Goal: Information Seeking & Learning: Check status

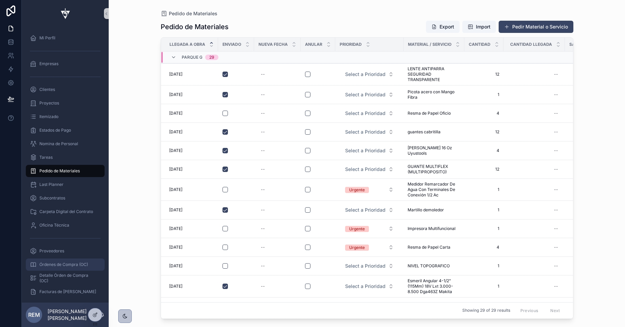
click at [66, 261] on div "Órdenes de Compra (OC)" at bounding box center [65, 264] width 71 height 11
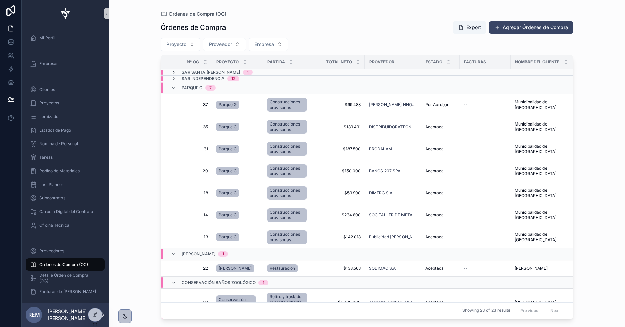
click at [174, 73] on icon "scrollable content" at bounding box center [173, 72] width 5 height 5
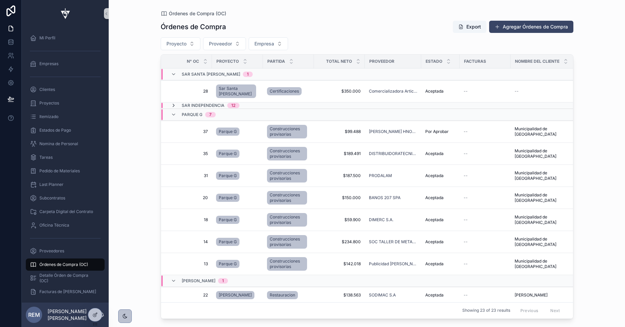
click at [172, 106] on icon "scrollable content" at bounding box center [173, 105] width 5 height 5
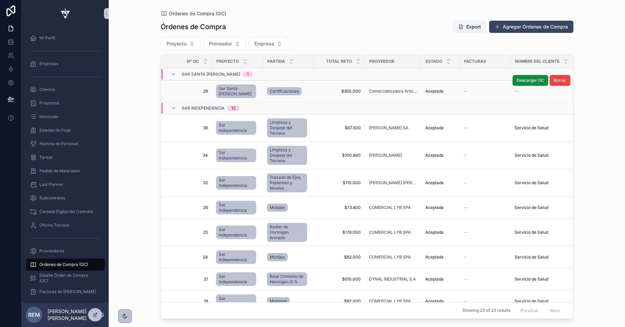
click at [194, 89] on span "28" at bounding box center [188, 91] width 39 height 5
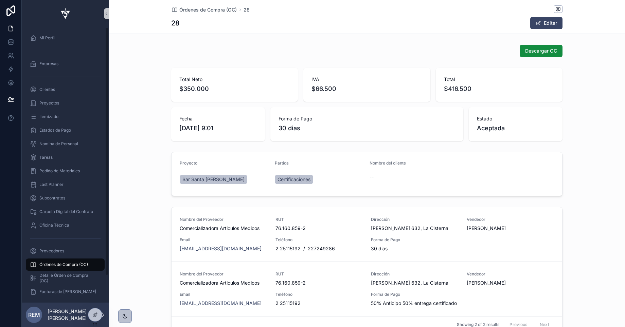
click at [57, 263] on span "Órdenes de Compra (OC)" at bounding box center [63, 264] width 49 height 5
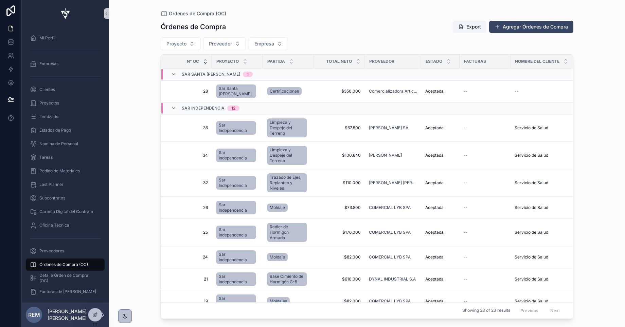
click at [205, 63] on icon "scrollable content" at bounding box center [205, 62] width 2 height 1
click at [205, 61] on icon "scrollable content" at bounding box center [205, 63] width 4 height 4
click at [205, 64] on icon "scrollable content" at bounding box center [205, 63] width 4 height 4
click at [206, 59] on icon "scrollable content" at bounding box center [205, 60] width 4 height 4
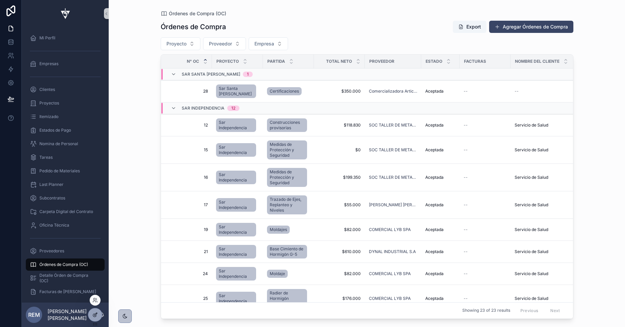
click at [94, 318] on div at bounding box center [95, 315] width 14 height 13
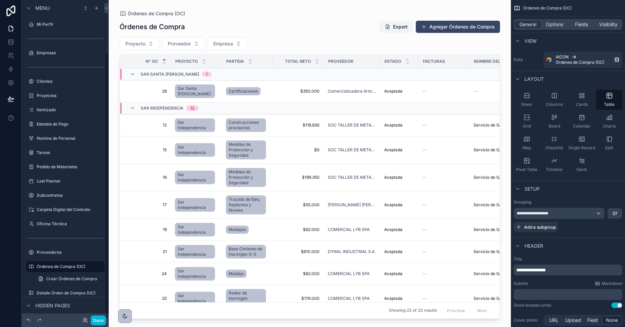
scroll to position [64, 0]
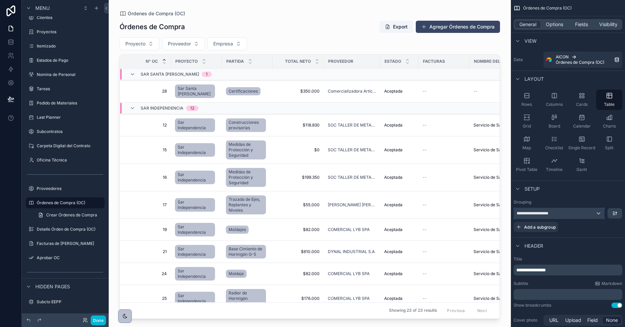
click at [566, 213] on div "**********" at bounding box center [559, 213] width 90 height 11
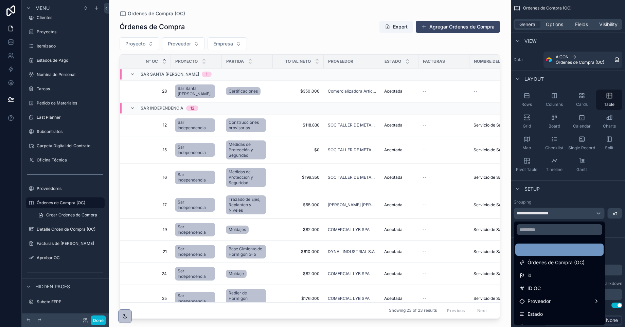
click at [548, 249] on div "----" at bounding box center [559, 250] width 80 height 8
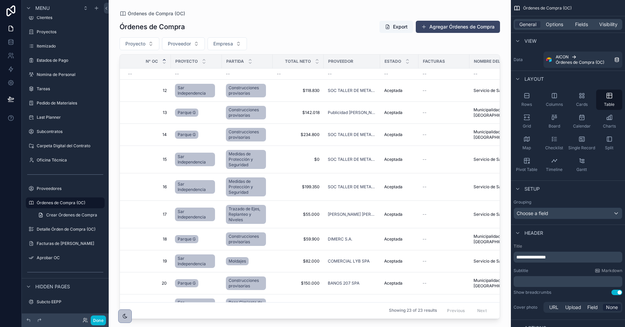
click at [312, 25] on div "scrollable content" at bounding box center [310, 159] width 402 height 319
click at [144, 46] on span "Proyecto" at bounding box center [135, 43] width 20 height 7
click at [270, 39] on div "Proyecto Proveedor Empresa" at bounding box center [310, 43] width 380 height 13
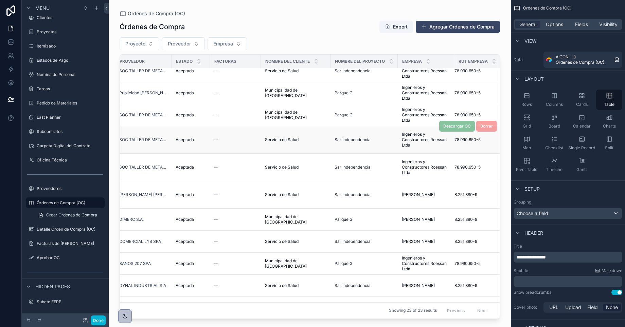
scroll to position [0, 208]
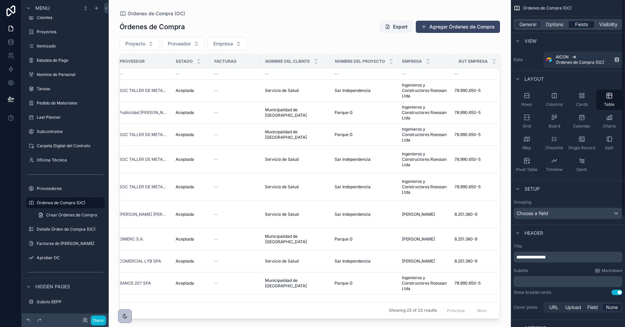
click at [582, 27] on span "Fields" at bounding box center [581, 24] width 13 height 7
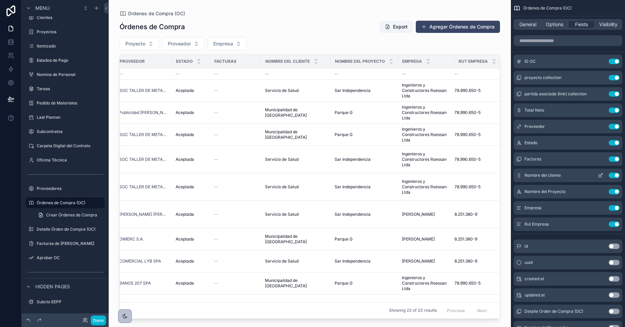
click at [586, 176] on icon "scrollable content" at bounding box center [600, 175] width 5 height 5
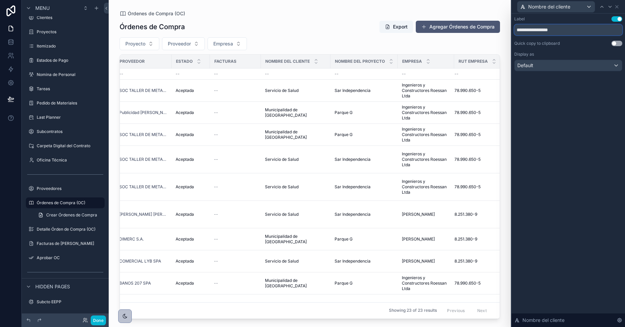
drag, startPoint x: 546, startPoint y: 31, endPoint x: 471, endPoint y: 21, distance: 75.0
click at [471, 21] on div "**********" at bounding box center [312, 163] width 625 height 327
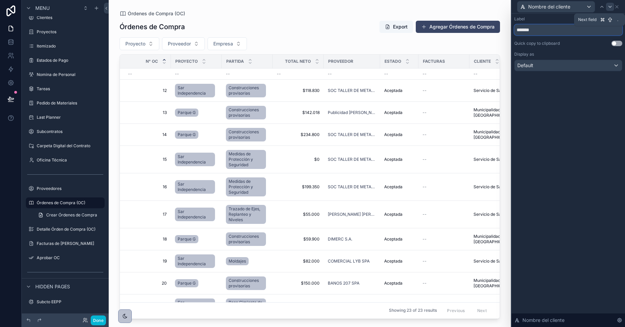
type input "*******"
click at [586, 8] on icon at bounding box center [609, 6] width 5 height 5
drag, startPoint x: 545, startPoint y: 31, endPoint x: 480, endPoint y: 24, distance: 64.8
click at [481, 24] on div "**********" at bounding box center [312, 163] width 625 height 327
type input "********"
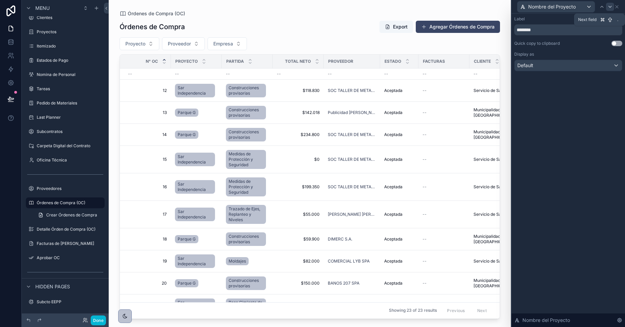
click at [586, 6] on icon at bounding box center [609, 6] width 5 height 5
click at [586, 8] on icon at bounding box center [609, 6] width 5 height 5
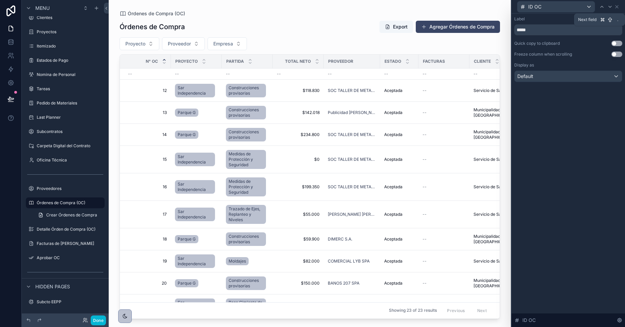
click at [586, 8] on icon at bounding box center [609, 6] width 5 height 5
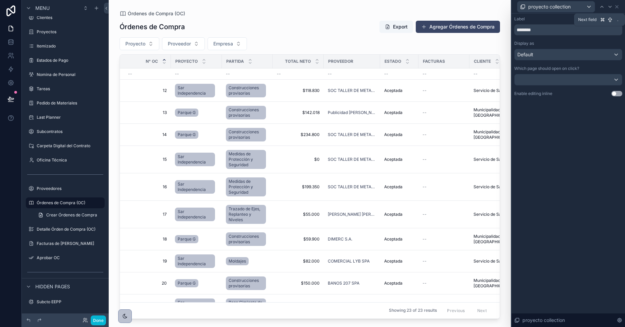
click at [586, 8] on icon at bounding box center [609, 6] width 5 height 5
click at [586, 9] on icon at bounding box center [612, 6] width 5 height 5
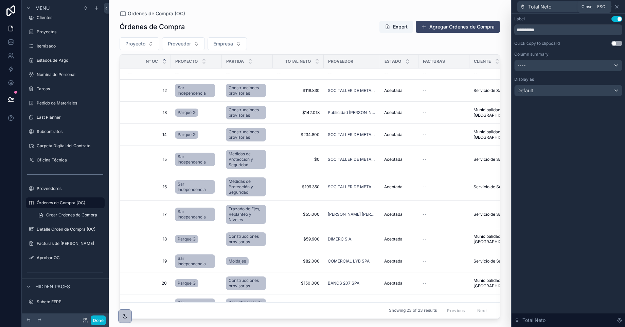
click at [586, 5] on icon at bounding box center [616, 6] width 5 height 5
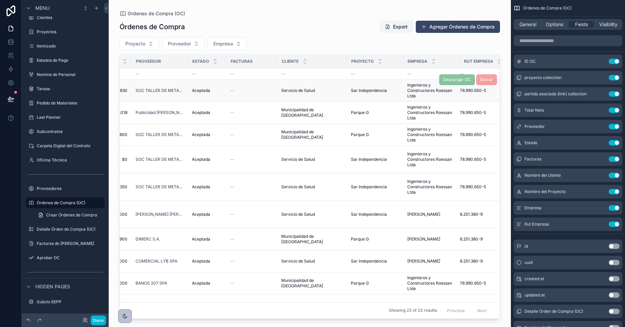
scroll to position [0, 204]
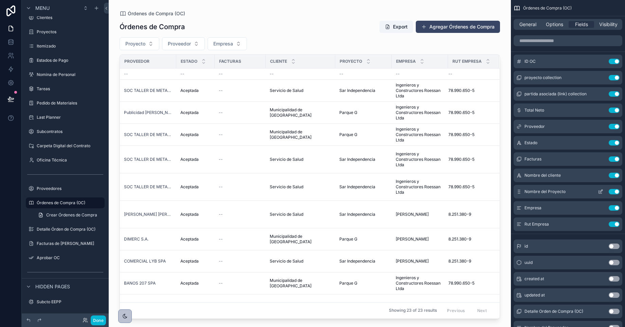
click at [586, 193] on button "Use setting" at bounding box center [613, 191] width 11 height 5
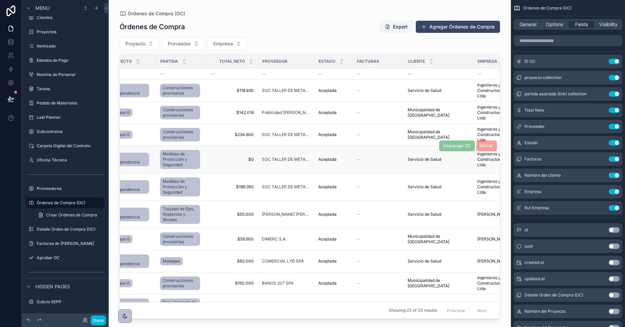
scroll to position [0, 0]
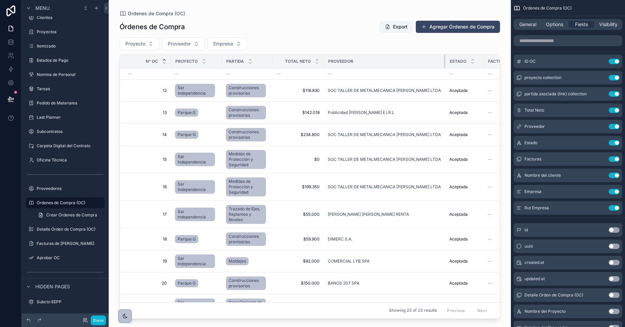
drag, startPoint x: 379, startPoint y: 60, endPoint x: 444, endPoint y: 59, distance: 65.2
click at [444, 59] on div "scrollable content" at bounding box center [445, 62] width 3 height 14
click at [165, 89] on span "12" at bounding box center [147, 90] width 39 height 5
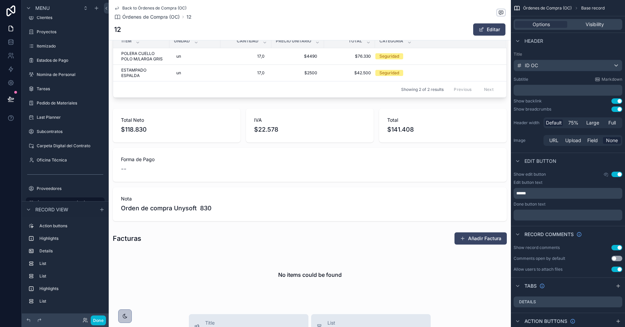
scroll to position [298, 0]
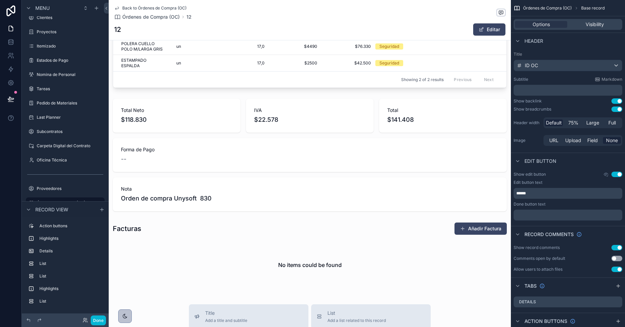
click at [117, 8] on icon "scrollable content" at bounding box center [116, 7] width 5 height 5
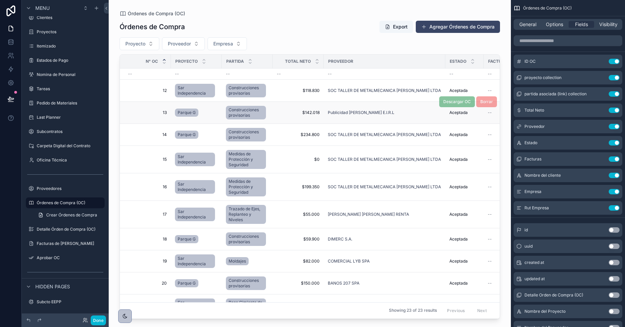
click at [164, 114] on span "13" at bounding box center [147, 112] width 39 height 5
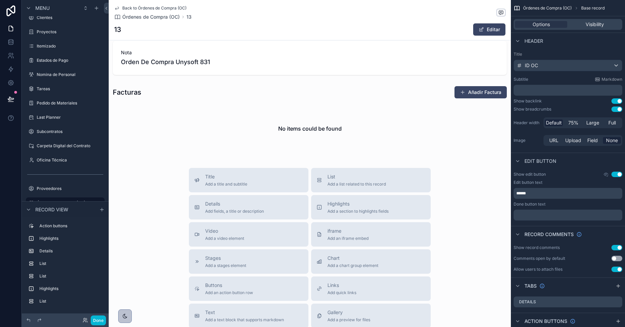
scroll to position [327, 0]
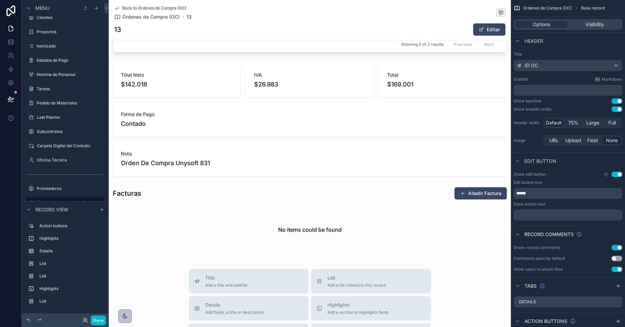
click at [117, 7] on icon "scrollable content" at bounding box center [116, 7] width 5 height 5
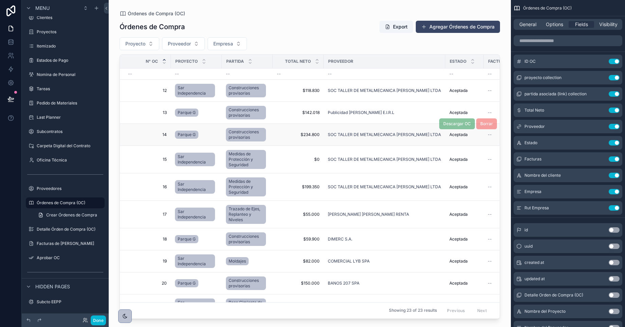
click at [152, 134] on span "14" at bounding box center [147, 134] width 39 height 5
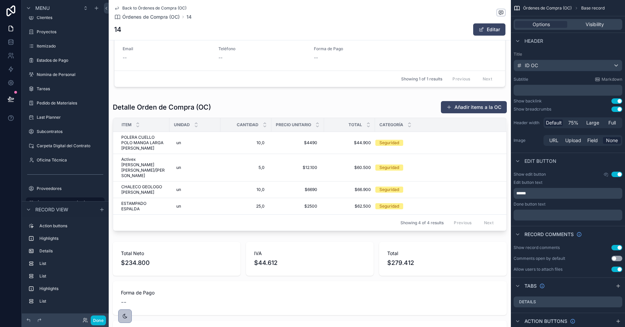
scroll to position [71, 0]
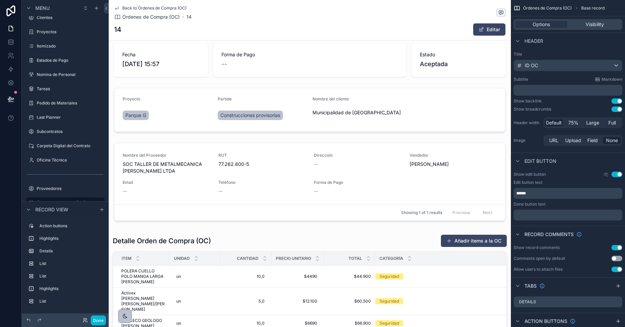
click at [117, 7] on icon "scrollable content" at bounding box center [116, 7] width 5 height 5
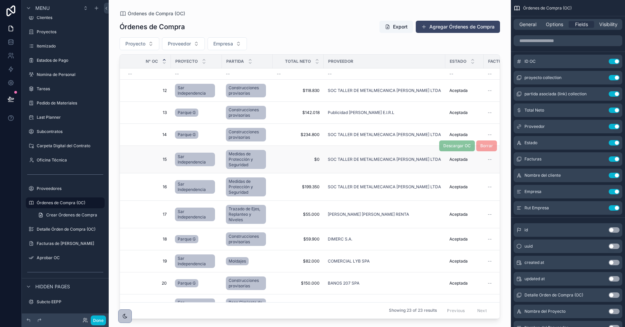
click at [152, 163] on td "15 15" at bounding box center [145, 160] width 51 height 28
click at [163, 159] on span "15" at bounding box center [147, 159] width 39 height 5
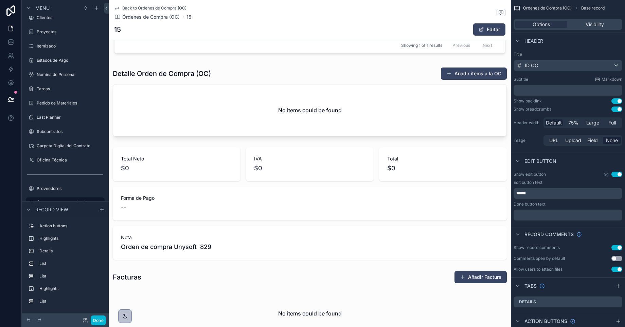
scroll to position [262, 0]
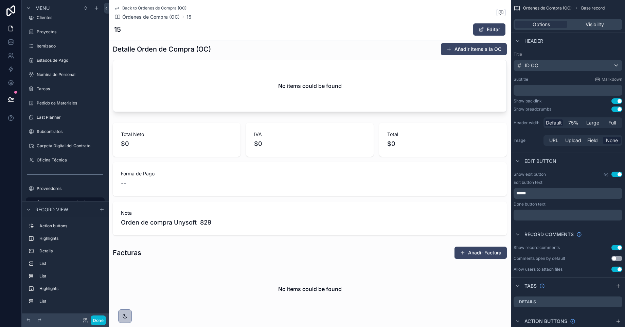
click at [117, 6] on icon "scrollable content" at bounding box center [116, 7] width 5 height 5
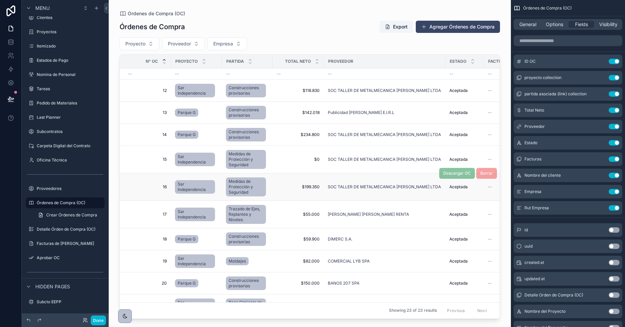
click at [163, 191] on td "16 16" at bounding box center [145, 187] width 51 height 28
click at [163, 187] on span "16" at bounding box center [147, 186] width 39 height 5
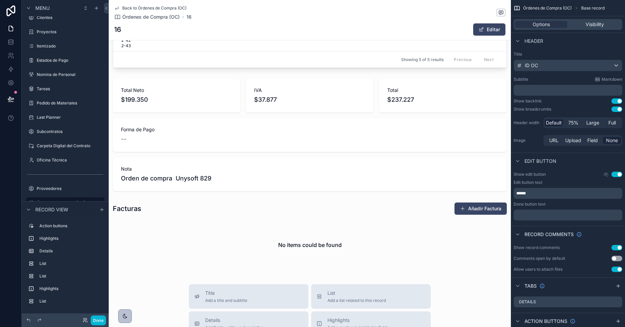
scroll to position [414, 0]
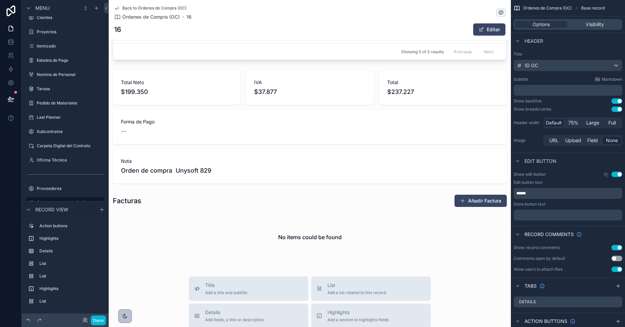
click at [122, 5] on link "Back to Órdenes de Compra (OC)" at bounding box center [150, 7] width 72 height 5
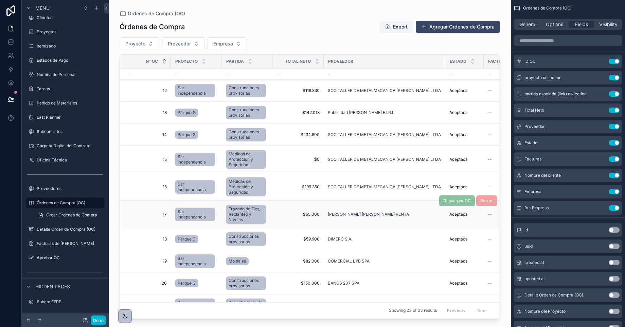
click at [165, 214] on span "17" at bounding box center [147, 214] width 39 height 5
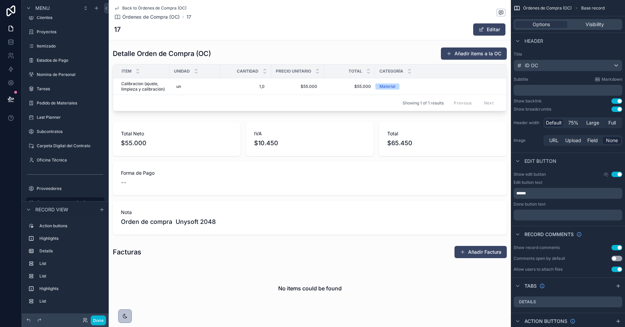
scroll to position [303, 0]
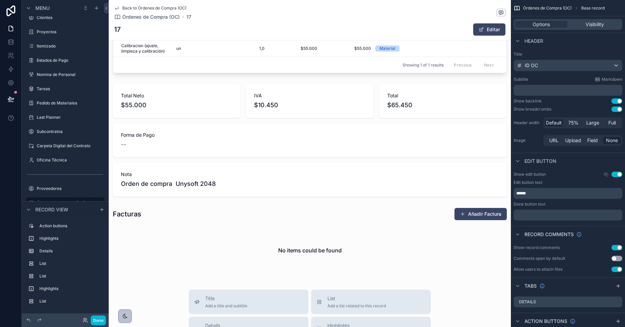
click at [117, 8] on icon "scrollable content" at bounding box center [116, 8] width 3 height 3
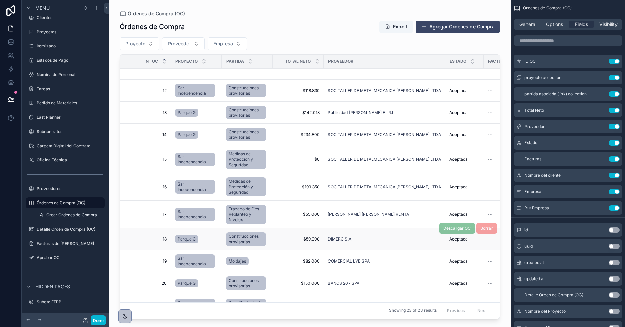
click at [163, 239] on span "18" at bounding box center [147, 239] width 39 height 5
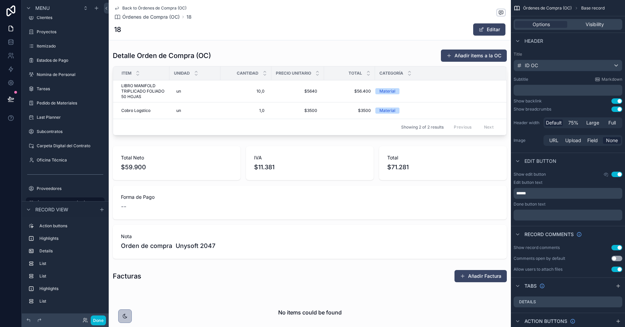
scroll to position [280, 0]
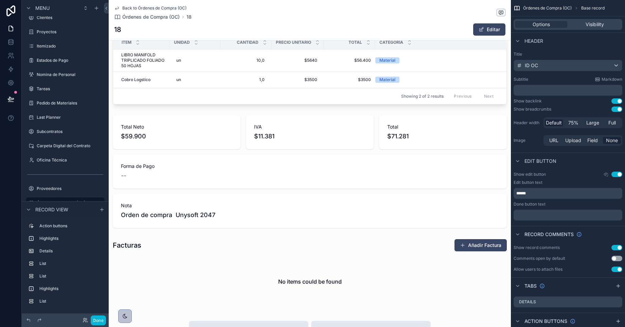
click at [115, 7] on icon "scrollable content" at bounding box center [116, 7] width 5 height 5
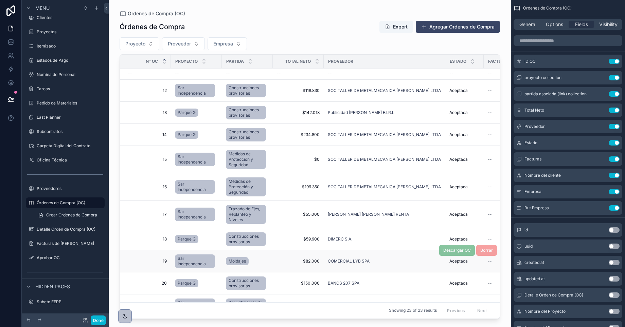
click at [163, 262] on span "19" at bounding box center [147, 261] width 39 height 5
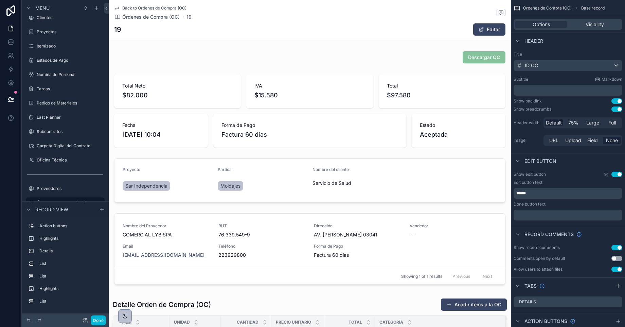
click at [118, 8] on icon "scrollable content" at bounding box center [116, 7] width 5 height 5
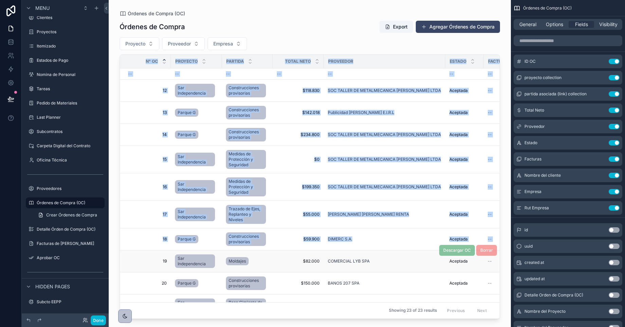
drag, startPoint x: 115, startPoint y: 260, endPoint x: 158, endPoint y: 262, distance: 43.5
click at [159, 262] on div "Órdenes de Compra (OC) Órdenes de Compra Export Agregar Órdenes de Compra Proye…" at bounding box center [310, 159] width 402 height 319
click at [111, 244] on div "Órdenes de Compra (OC) Órdenes de Compra Export Agregar Órdenes de Compra Proye…" at bounding box center [310, 159] width 402 height 319
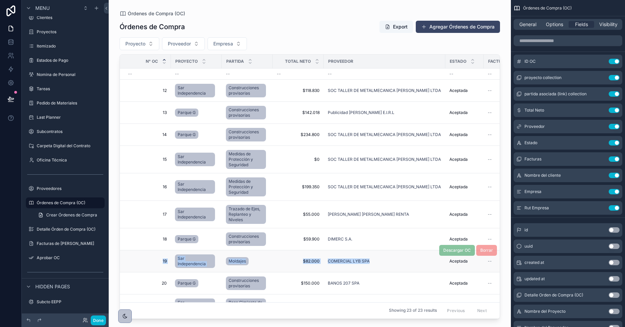
drag, startPoint x: 152, startPoint y: 256, endPoint x: 344, endPoint y: 267, distance: 192.1
click at [344, 267] on tr "19 19 Sar Independencia Moldajes $82.000 $82.000 COMERCIAL LYB SPA Aceptada Ace…" at bounding box center [416, 262] width 592 height 22
copy tr "19 19 Sar Independencia Moldajes $82.000 $82.000 COMERCIAL LYB SPA"
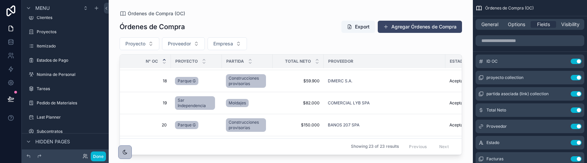
scroll to position [166, 0]
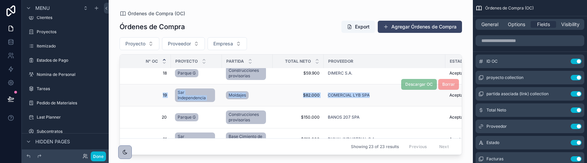
drag, startPoint x: 141, startPoint y: 85, endPoint x: 373, endPoint y: 97, distance: 232.2
click at [373, 97] on tr "19 19 Sar Independencia Moldajes $82.000 $82.000 COMERCIAL LYB SPA Aceptada Ace…" at bounding box center [416, 96] width 592 height 22
copy tr "19 19 Sar Independencia Moldajes $82.000 $82.000 COMERCIAL LYB SPA"
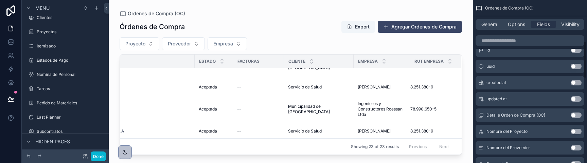
scroll to position [178, 0]
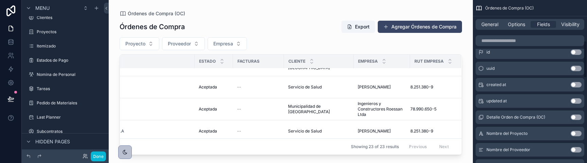
click at [573, 85] on button "Use setting" at bounding box center [575, 84] width 11 height 5
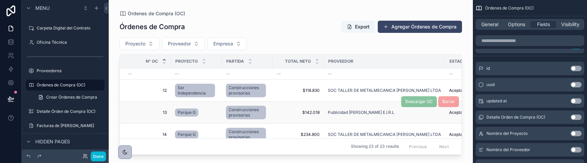
scroll to position [0, 291]
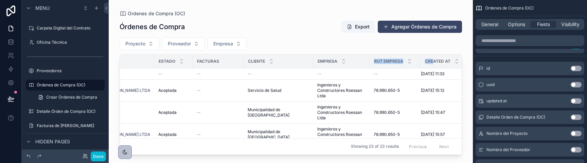
drag, startPoint x: 421, startPoint y: 60, endPoint x: 350, endPoint y: 65, distance: 71.8
click at [350, 65] on tr "N° OC Proyecto Partida Total Neto Proveedor Estado Facturas Cliente Empresa Rut…" at bounding box center [150, 62] width 643 height 14
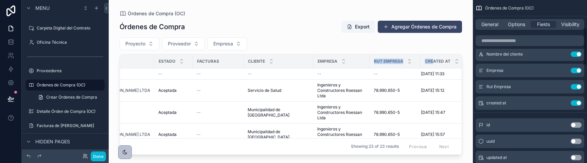
scroll to position [120, 0]
click at [562, 103] on icon "scrollable content" at bounding box center [563, 103] width 3 height 3
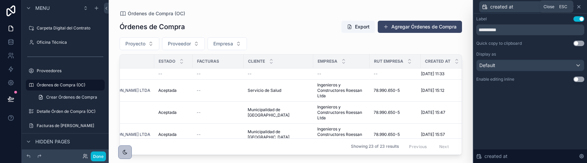
click at [578, 6] on icon at bounding box center [578, 6] width 3 height 3
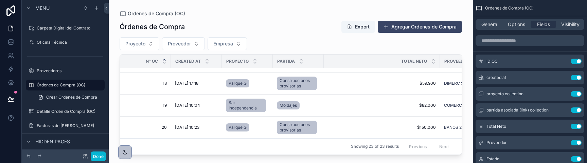
scroll to position [156, 0]
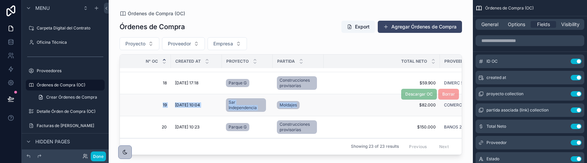
drag, startPoint x: 136, startPoint y: 96, endPoint x: 309, endPoint y: 106, distance: 173.1
click at [309, 106] on tr "19 19 [DATE] 10:04 [DATE] 10:04 Sar Independencia Moldajes $82.000 $82.000 COME…" at bounding box center [441, 105] width 643 height 22
copy tr "19 19 [DATE] 10:04 [DATE] 10:04 Sar Independencia Moldajes"
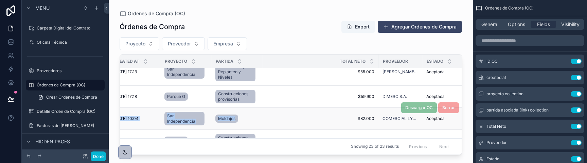
scroll to position [135, 56]
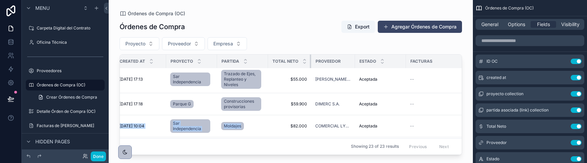
drag, startPoint x: 382, startPoint y: 60, endPoint x: 291, endPoint y: 61, distance: 91.0
click at [291, 61] on th "Total Neto" at bounding box center [289, 62] width 43 height 14
click at [355, 57] on th "Estado" at bounding box center [380, 62] width 51 height 14
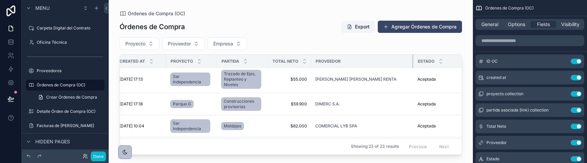
drag, startPoint x: 353, startPoint y: 58, endPoint x: 418, endPoint y: 59, distance: 64.5
click at [415, 59] on div "scrollable content" at bounding box center [413, 62] width 3 height 14
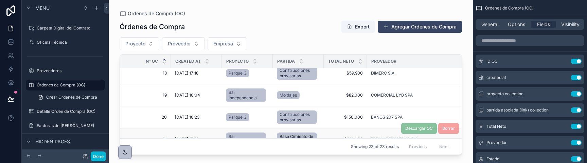
scroll to position [160, 0]
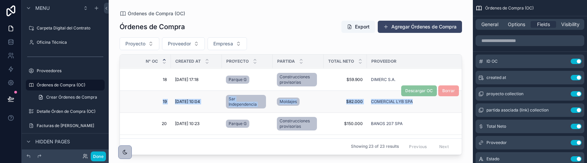
drag, startPoint x: 127, startPoint y: 94, endPoint x: 413, endPoint y: 104, distance: 286.4
click at [413, 104] on tr "19 19 [DATE] 10:04 [DATE] 10:04 Sar Independencia Moldajes $82.000 $82.000 COME…" at bounding box center [437, 102] width 635 height 22
copy tr "19 19 [DATE] 10:04 [DATE] 10:04 Sar Independencia Moldajes $82.000 $82.000 COME…"
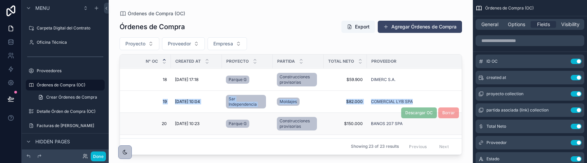
click at [165, 126] on span "20" at bounding box center [147, 123] width 39 height 5
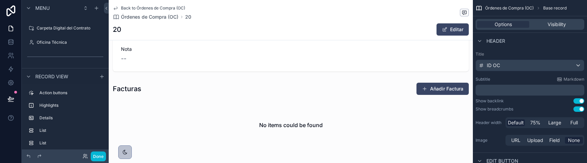
scroll to position [428, 0]
click at [125, 7] on span "Back to Órdenes de Compra (OC)" at bounding box center [153, 7] width 64 height 5
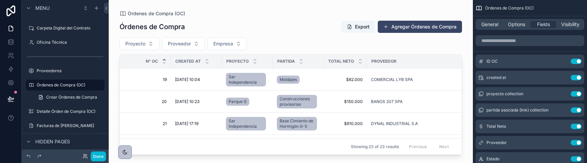
scroll to position [182, 0]
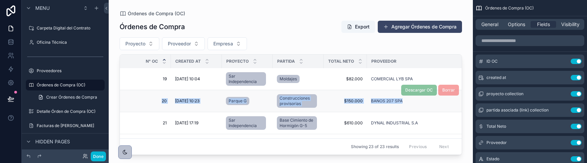
drag, startPoint x: 143, startPoint y: 98, endPoint x: 402, endPoint y: 103, distance: 259.4
click at [402, 103] on tr "20 20 [DATE] 10:23 [DATE] 10:23 Parque G Construcciones provisorias $150.000 $1…" at bounding box center [437, 101] width 635 height 22
copy tr "20 20 [DATE] 10:23 [DATE] 10:23 Parque G Construcciones provisorias $150.000 $1…"
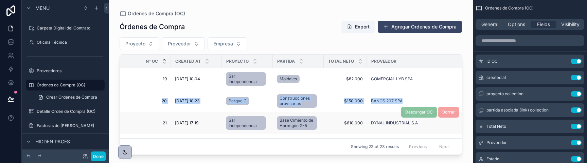
click at [164, 123] on span "21" at bounding box center [147, 123] width 39 height 5
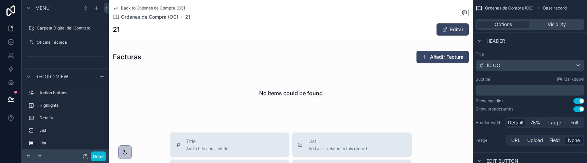
scroll to position [478, 0]
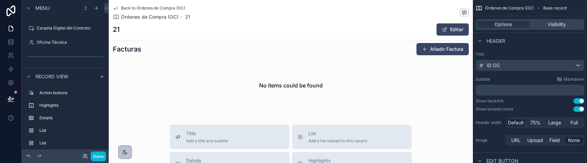
click at [119, 6] on link "Back to Órdenes de Compra (OC)" at bounding box center [149, 7] width 72 height 5
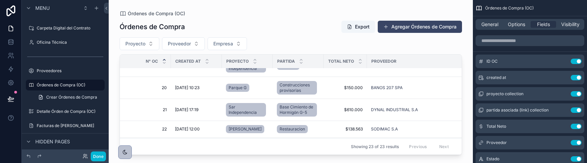
scroll to position [205, 0]
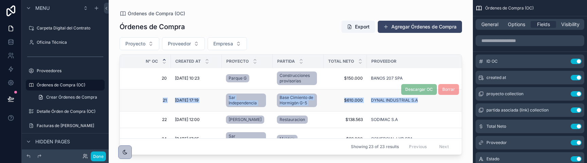
drag, startPoint x: 191, startPoint y: 117, endPoint x: 418, endPoint y: 105, distance: 227.1
click at [418, 105] on tr "21 21 [DATE] 17:19 [DATE] 17:19 [GEOGRAPHIC_DATA] Cimiento de Hormigón G-5 $610…" at bounding box center [437, 101] width 635 height 22
copy tr "21 21 [DATE] 17:19 [DATE] 17:19 [GEOGRAPHIC_DATA] Cimiento de Hormigón G-5 $610…"
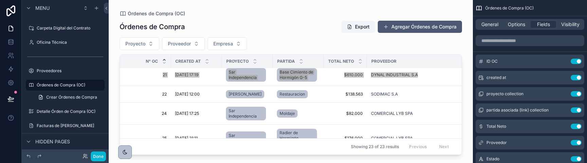
scroll to position [232, 0]
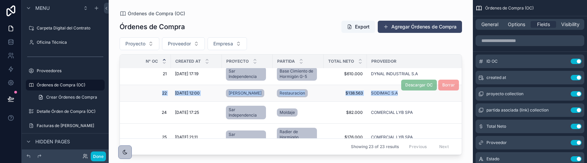
drag, startPoint x: 156, startPoint y: 89, endPoint x: 397, endPoint y: 96, distance: 240.8
click at [397, 96] on tr "22 22 [DATE] 12:00 [DATE] 12:00 [PERSON_NAME] Restauracion $138.563 $138.563 SO…" at bounding box center [437, 93] width 635 height 17
copy tr "22 22 [DATE] 12:00 [DATE] 12:00 [PERSON_NAME] Restauracion $138.563 $138.563 SO…"
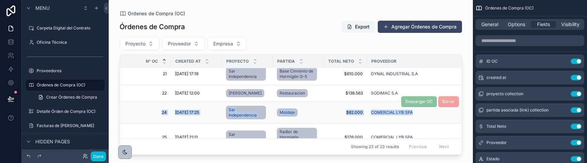
drag, startPoint x: 130, startPoint y: 106, endPoint x: 414, endPoint y: 114, distance: 283.3
click at [414, 114] on tr "24 24 [DATE] 17:25 [DATE] 17:25 Sar Independencia Moldaje $82.000 $82.000 COMER…" at bounding box center [437, 113] width 635 height 22
copy tr "24 24 [DATE] 17:25 [DATE] 17:25 Sar Independencia Moldaje $82.000 $82.000 COMER…"
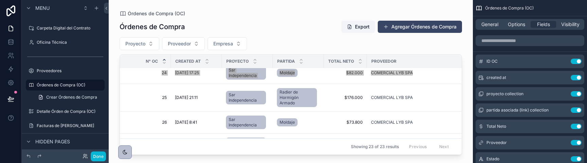
scroll to position [272, 0]
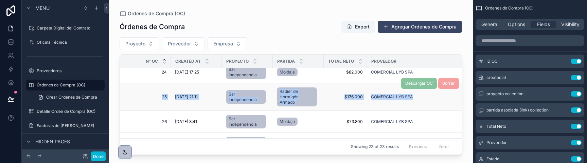
drag, startPoint x: 147, startPoint y: 90, endPoint x: 412, endPoint y: 100, distance: 265.0
click at [412, 100] on tr "25 25 [DATE] 21:11 [DATE] 21:11 Sar Independencia Radier de Hormigón Armado $17…" at bounding box center [437, 98] width 635 height 28
copy tr "25 25 [DATE] 21:11 [DATE] 21:11 Sar Independencia Radier de Hormigón Armado $17…"
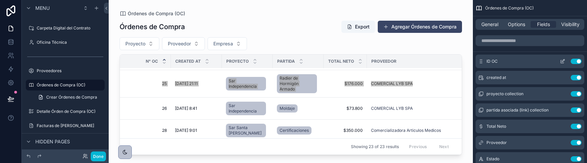
scroll to position [290, 0]
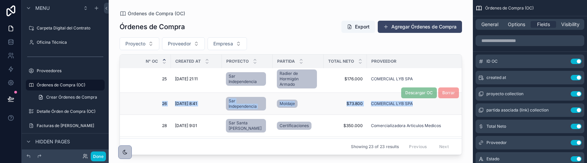
drag, startPoint x: 139, startPoint y: 100, endPoint x: 415, endPoint y: 107, distance: 276.1
click at [415, 107] on tr "26 26 [DATE] 8:41 [DATE] 8:41 Sar Independencia Moldaje $73.800 $73.800 COMERCI…" at bounding box center [437, 104] width 635 height 22
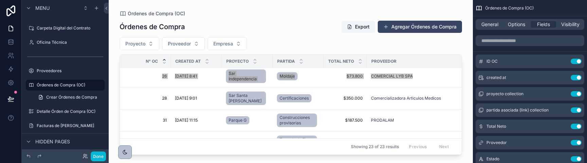
scroll to position [318, 0]
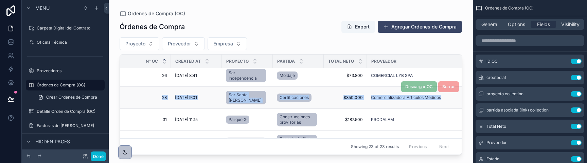
drag, startPoint x: 128, startPoint y: 92, endPoint x: 443, endPoint y: 102, distance: 314.6
click at [443, 102] on tr "28 28 [DATE] 9:01 [DATE] 9:01 Sar Santa [PERSON_NAME] Certificaciones $350.000 …" at bounding box center [437, 98] width 635 height 22
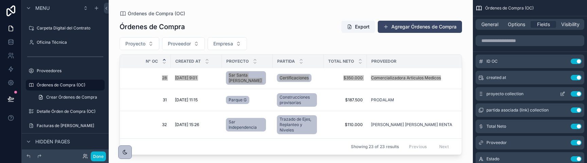
scroll to position [340, 0]
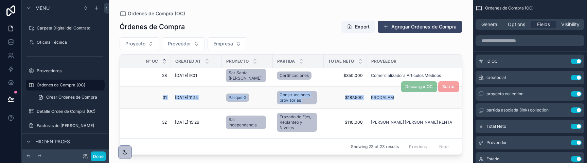
drag, startPoint x: 141, startPoint y: 92, endPoint x: 385, endPoint y: 102, distance: 244.0
click at [385, 102] on tr "31 31 [DATE] 11:15 [DATE] 11:15 Parque G Construcciones provisorias $187.500 $1…" at bounding box center [437, 98] width 635 height 22
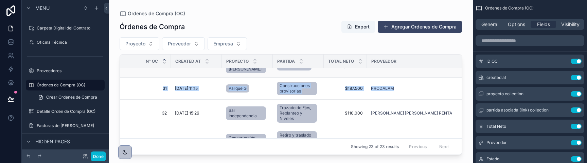
scroll to position [348, 0]
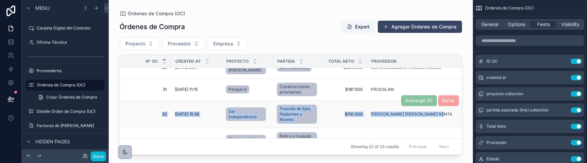
drag, startPoint x: 137, startPoint y: 105, endPoint x: 428, endPoint y: 122, distance: 291.5
click at [428, 122] on tr "32 32 [DATE] 15:26 [DATE] 15:26 Sar Independencia Trazado de Ejes, Replanteo y …" at bounding box center [437, 115] width 635 height 28
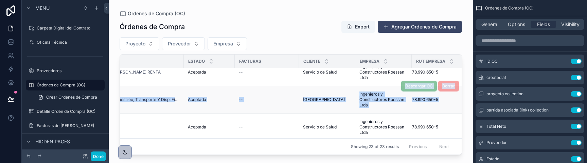
scroll to position [390, 293]
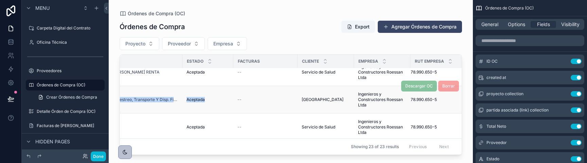
drag, startPoint x: 133, startPoint y: 92, endPoint x: 182, endPoint y: 104, distance: 50.3
click at [182, 104] on tr "33 33 [DATE] 14:08 [DATE] 14:08 Conservación Baños Zoológico Retiro y traslado …" at bounding box center [144, 100] width 635 height 28
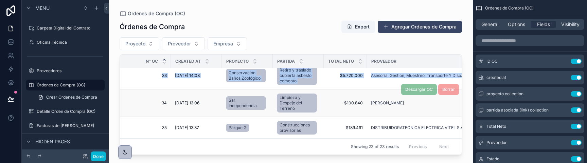
scroll to position [420, 0]
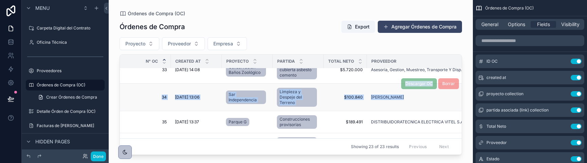
drag, startPoint x: 138, startPoint y: 89, endPoint x: 434, endPoint y: 96, distance: 296.5
click at [434, 96] on tr "34 34 [DATE] 13:06 [DATE] 13:06 Sar Independencia Limpieza y Despeje del Terren…" at bounding box center [437, 98] width 635 height 28
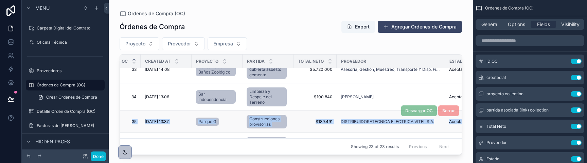
scroll to position [421, 44]
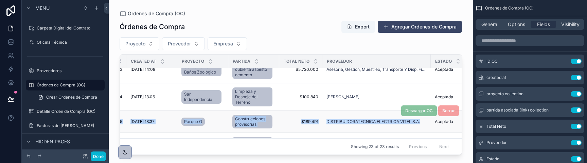
drag, startPoint x: 138, startPoint y: 114, endPoint x: 420, endPoint y: 122, distance: 281.9
click at [420, 122] on tr "35 35 [DATE] 13:37 [DATE] 13:37 Parque G Construcciones provisorias $189.491 $1…" at bounding box center [392, 122] width 635 height 22
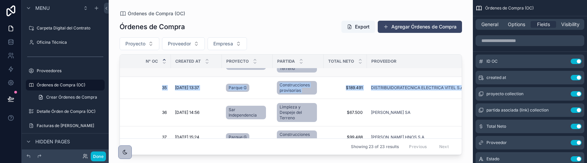
scroll to position [464, 0]
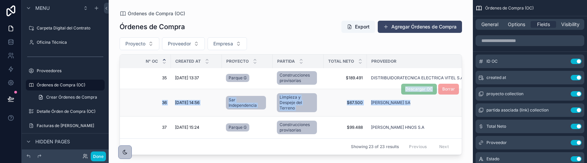
drag, startPoint x: 136, startPoint y: 96, endPoint x: 420, endPoint y: 103, distance: 284.6
click at [420, 103] on tr "36 36 [DATE] 14:56 [DATE] 14:56 Sar Independencia Limpieza y Despeje del Terren…" at bounding box center [437, 103] width 635 height 28
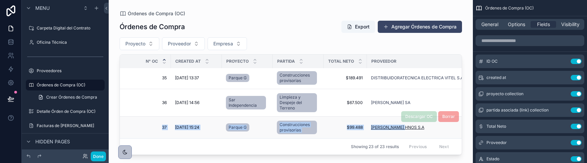
drag, startPoint x: 145, startPoint y: 121, endPoint x: 403, endPoint y: 129, distance: 258.2
click at [403, 129] on tr "37 37 [DATE] 15:24 [DATE] 15:24 Parque G Construcciones provisorias $99.488 $99…" at bounding box center [437, 128] width 635 height 22
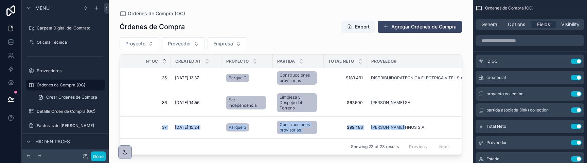
click at [444, 146] on div "Previous Next" at bounding box center [428, 147] width 49 height 11
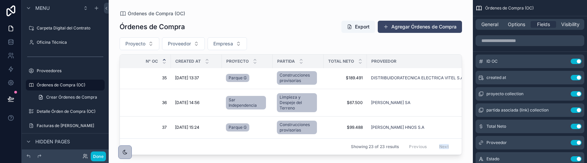
click at [444, 146] on div "Previous Next" at bounding box center [428, 147] width 49 height 11
click at [420, 146] on div "Previous Next" at bounding box center [428, 147] width 49 height 11
click at [450, 147] on div "Previous Next" at bounding box center [428, 147] width 49 height 11
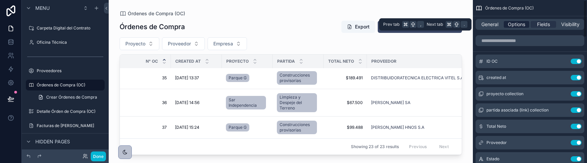
click at [514, 23] on span "Options" at bounding box center [516, 24] width 17 height 7
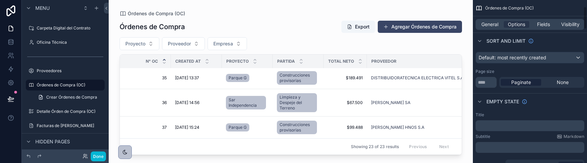
scroll to position [63, 0]
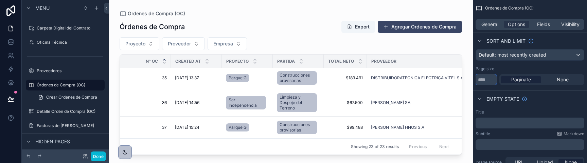
drag, startPoint x: 485, startPoint y: 80, endPoint x: 477, endPoint y: 80, distance: 7.8
click at [477, 80] on input "**" at bounding box center [485, 79] width 21 height 11
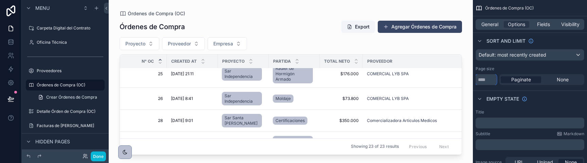
scroll to position [464, 4]
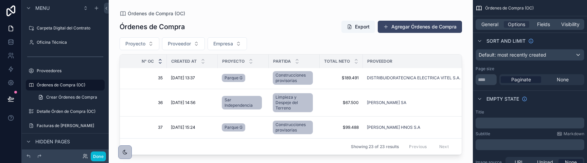
click at [160, 63] on icon "scrollable content" at bounding box center [160, 62] width 2 height 1
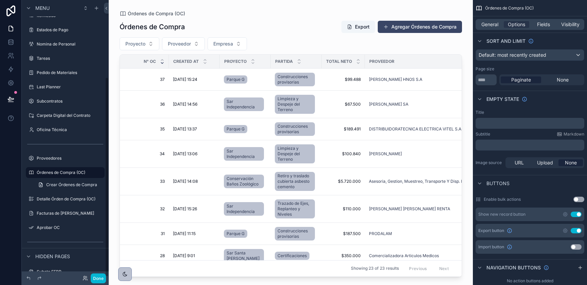
scroll to position [106, 0]
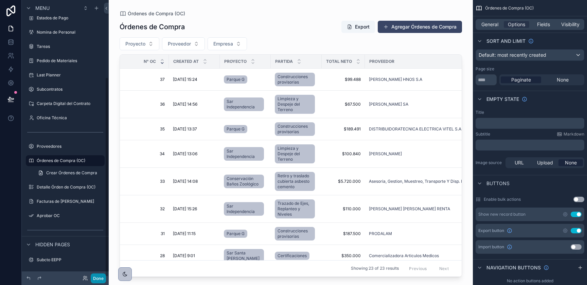
click at [101, 280] on button "Done" at bounding box center [98, 278] width 15 height 10
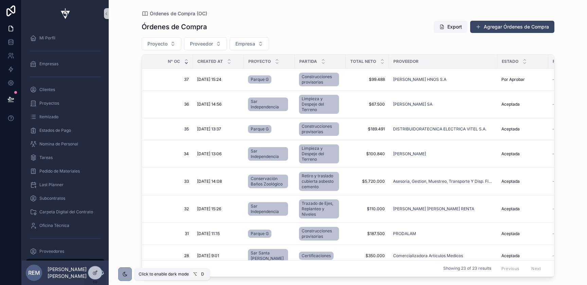
click at [126, 276] on icon "scrollable content" at bounding box center [124, 273] width 5 height 5
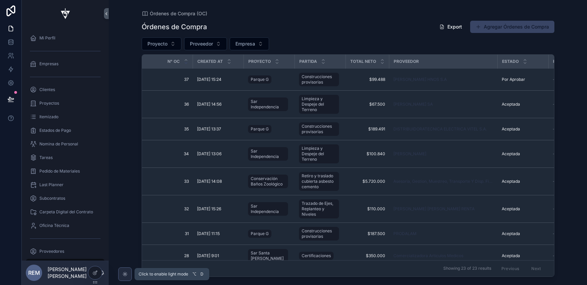
click at [126, 276] on icon "scrollable content" at bounding box center [124, 273] width 5 height 5
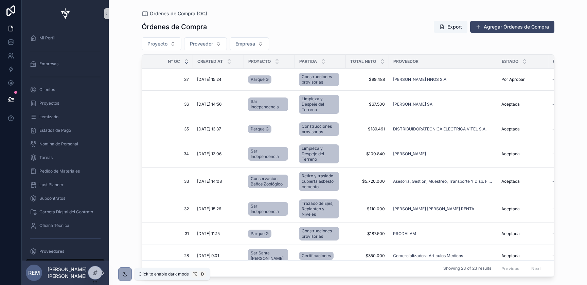
click at [126, 276] on icon "scrollable content" at bounding box center [124, 273] width 5 height 5
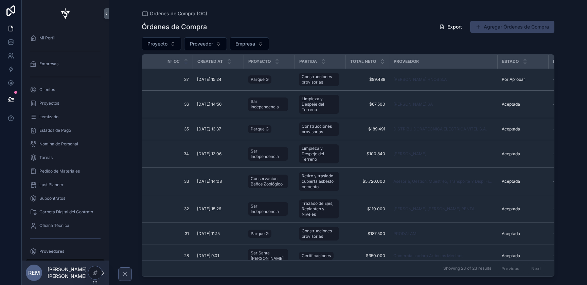
click at [125, 276] on icon "scrollable content" at bounding box center [124, 273] width 5 height 5
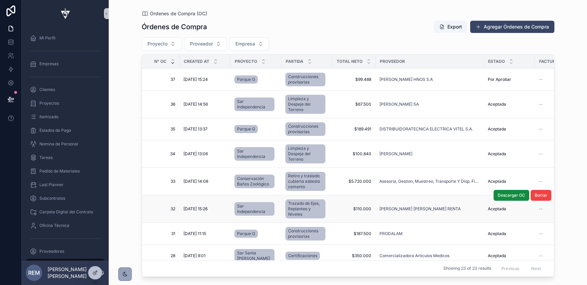
scroll to position [0, 0]
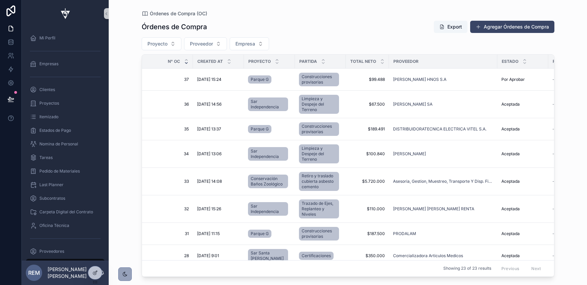
click at [124, 276] on icon "scrollable content" at bounding box center [124, 273] width 5 height 5
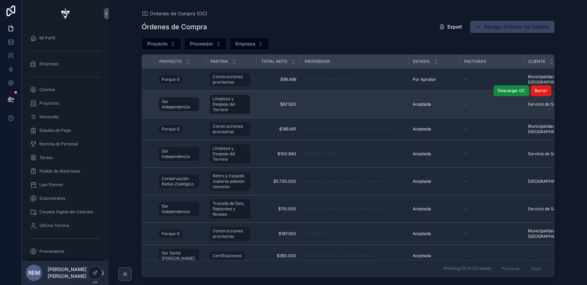
scroll to position [0, 93]
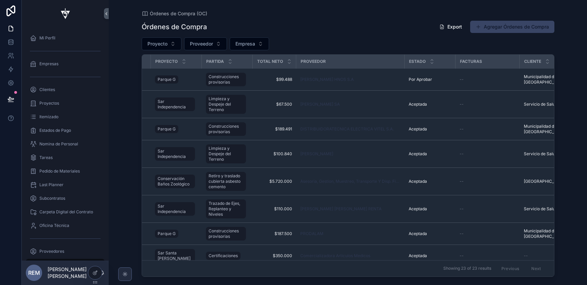
click at [124, 278] on div "scrollable content" at bounding box center [125, 274] width 14 height 14
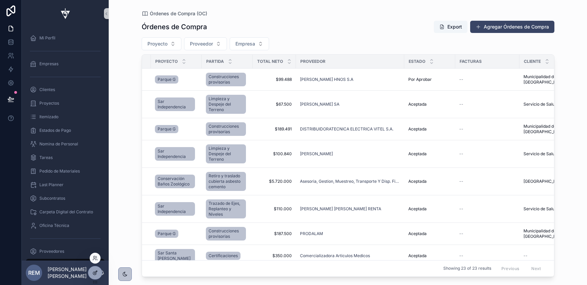
click at [93, 274] on icon at bounding box center [94, 272] width 5 height 5
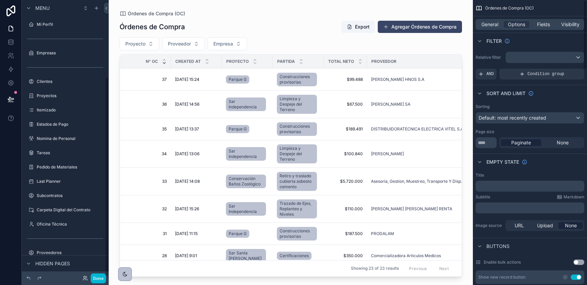
scroll to position [106, 0]
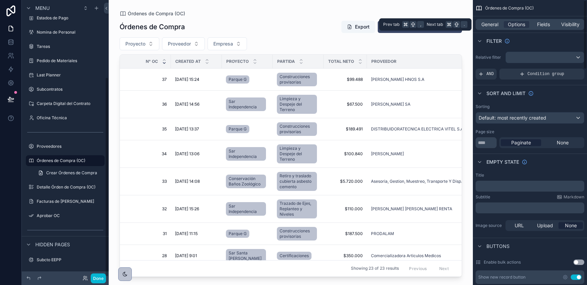
click at [541, 20] on div "General Options Fields Visibility" at bounding box center [529, 24] width 109 height 11
click at [542, 25] on span "Fields" at bounding box center [543, 24] width 13 height 7
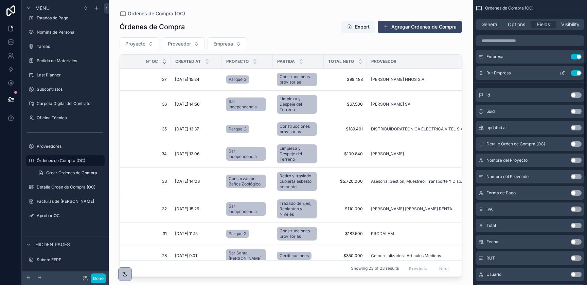
scroll to position [146, 0]
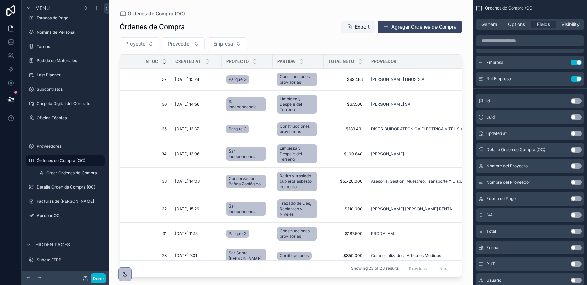
click at [574, 182] on button "Use setting" at bounding box center [575, 182] width 11 height 5
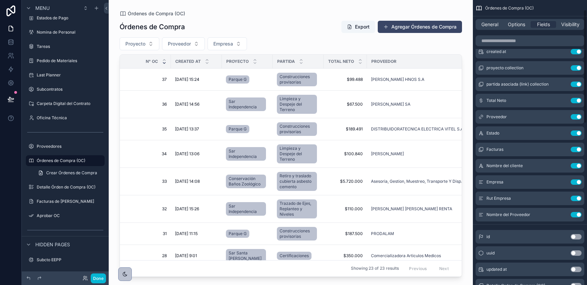
scroll to position [24, 0]
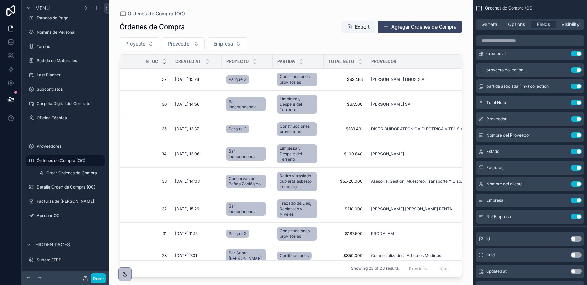
click at [386, 139] on div "scrollable content" at bounding box center [291, 138] width 364 height 277
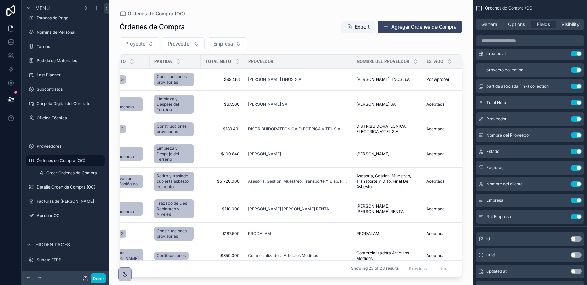
scroll to position [0, 131]
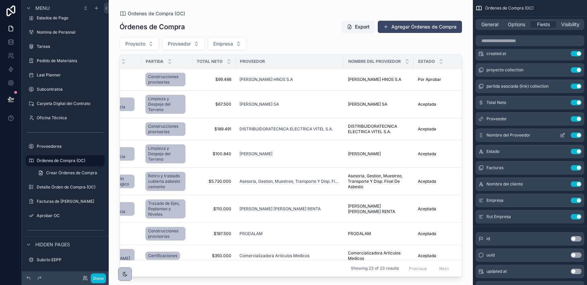
click at [575, 120] on button "Use setting" at bounding box center [575, 118] width 11 height 5
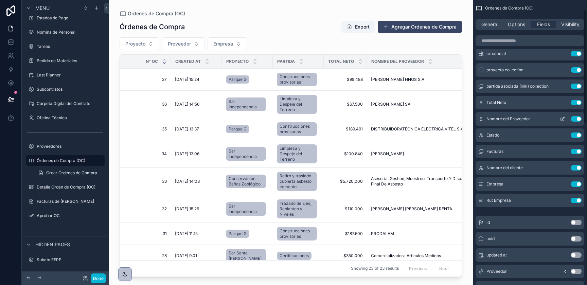
click at [564, 119] on icon "scrollable content" at bounding box center [562, 118] width 5 height 5
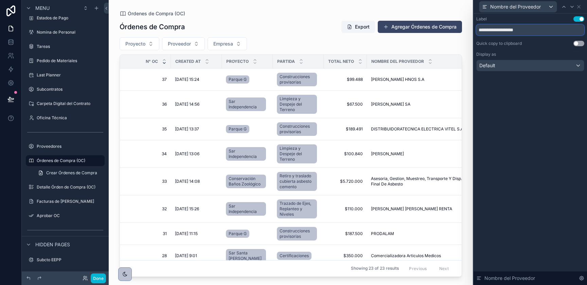
drag, startPoint x: 506, startPoint y: 29, endPoint x: 464, endPoint y: 24, distance: 42.7
click at [468, 24] on div "**********" at bounding box center [293, 142] width 587 height 285
type input "*********"
click at [580, 6] on icon at bounding box center [578, 6] width 5 height 5
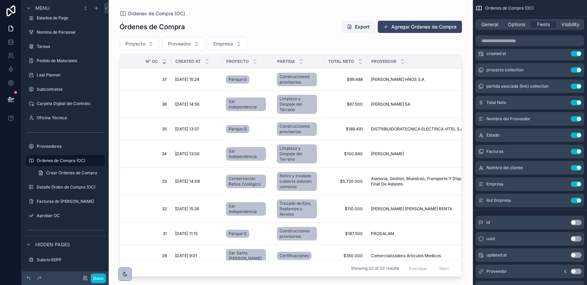
click at [127, 275] on icon "scrollable content" at bounding box center [124, 273] width 5 height 5
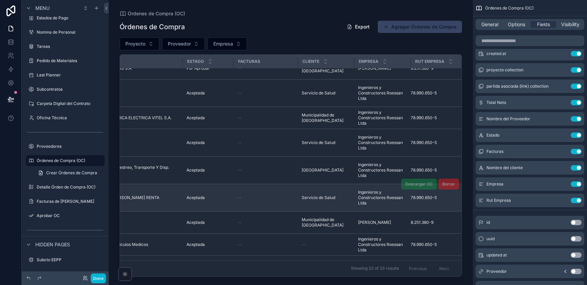
scroll to position [14, 0]
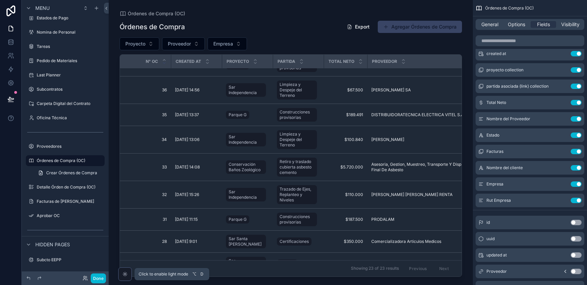
click at [122, 275] on icon "scrollable content" at bounding box center [124, 273] width 5 height 5
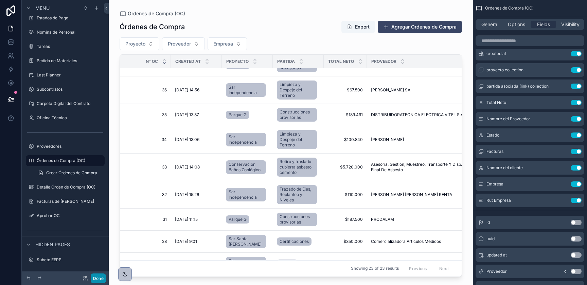
click at [104, 276] on button "Done" at bounding box center [98, 278] width 15 height 10
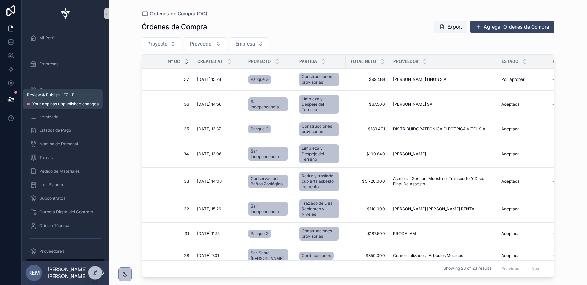
click at [12, 100] on icon at bounding box center [10, 99] width 7 height 7
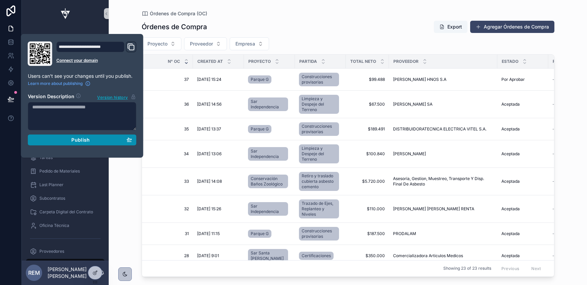
click at [50, 141] on div "Publish" at bounding box center [82, 140] width 100 height 6
click at [127, 213] on div "Órdenes de Compra (OC) Órdenes de Compra Export Agregar Órdenes de Compra Proye…" at bounding box center [348, 142] width 478 height 285
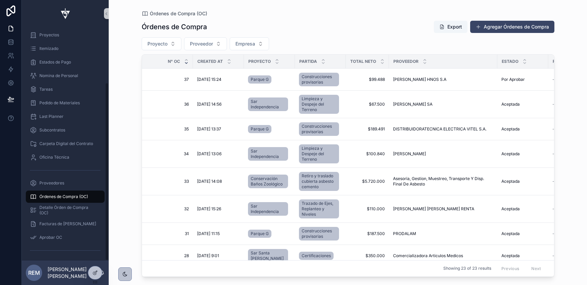
scroll to position [72, 0]
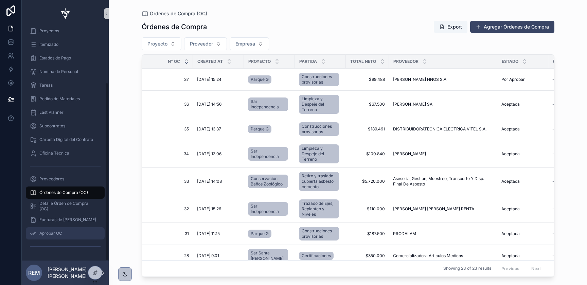
click at [47, 233] on span "Aprobar OC" at bounding box center [50, 233] width 23 height 5
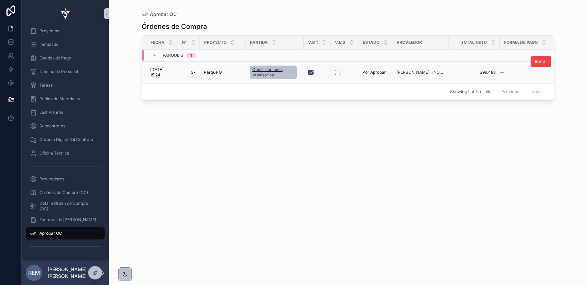
click at [259, 75] on span "Construcciones provisorias" at bounding box center [273, 72] width 42 height 11
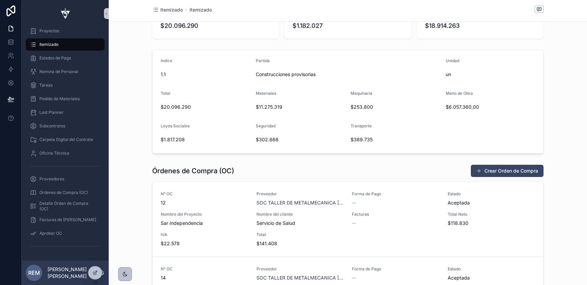
scroll to position [37, 0]
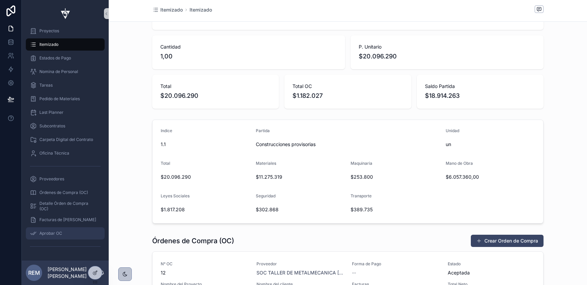
click at [48, 235] on span "Aprobar OC" at bounding box center [50, 233] width 23 height 5
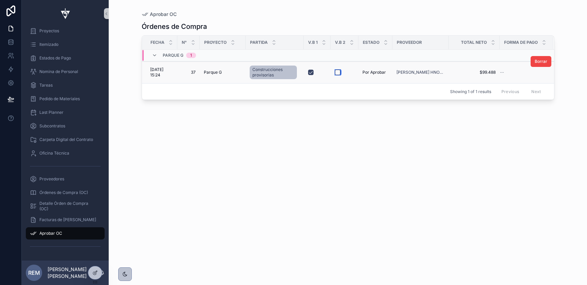
click at [336, 72] on button "scrollable content" at bounding box center [337, 72] width 5 height 5
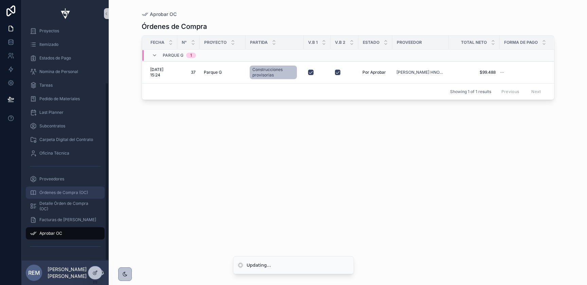
click at [57, 195] on span "Órdenes de Compra (OC)" at bounding box center [63, 192] width 49 height 5
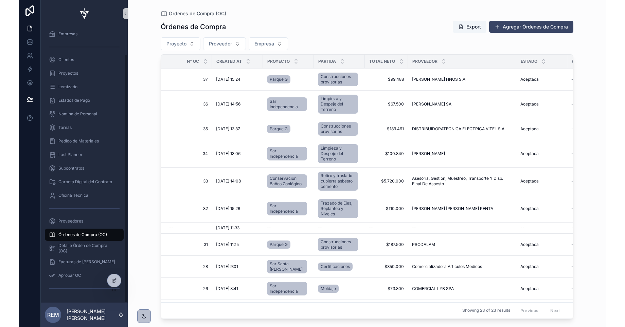
scroll to position [30, 0]
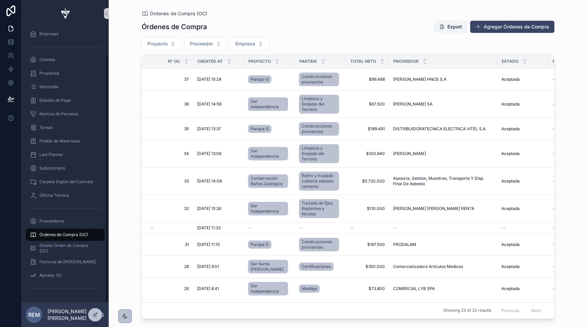
click at [109, 12] on div "Órdenes de Compra (OC) Órdenes de Compra Export Agregar Órdenes de Compra Proye…" at bounding box center [348, 163] width 478 height 327
click at [107, 13] on icon "scrollable content" at bounding box center [106, 13] width 5 height 5
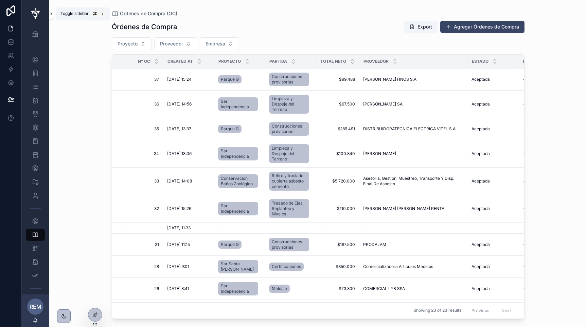
click at [52, 13] on icon "scrollable content" at bounding box center [51, 14] width 1 height 2
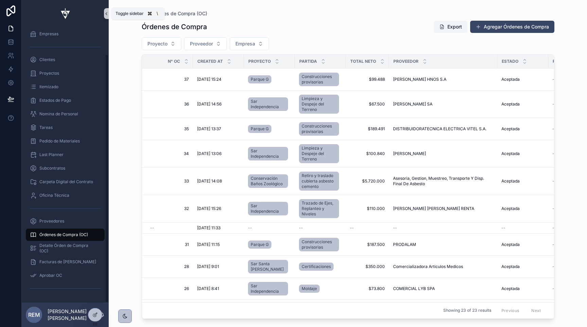
click at [105, 14] on icon "scrollable content" at bounding box center [106, 13] width 5 height 5
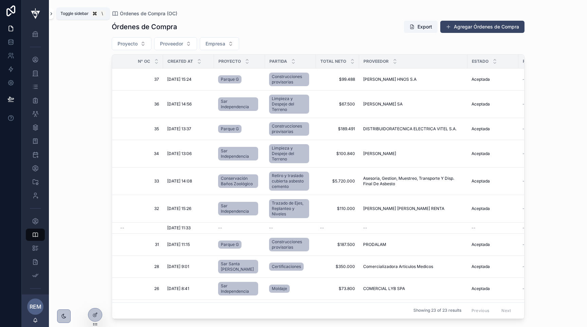
click at [50, 13] on icon "scrollable content" at bounding box center [51, 13] width 5 height 5
